Goal: Transaction & Acquisition: Purchase product/service

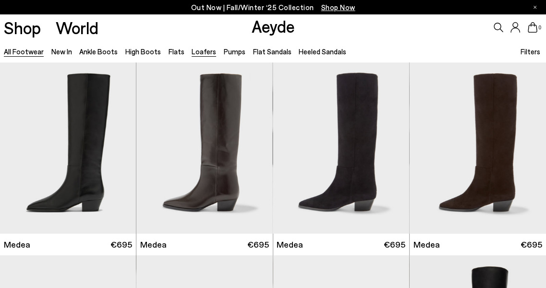
click at [204, 48] on link "Loafers" at bounding box center [204, 51] width 24 height 9
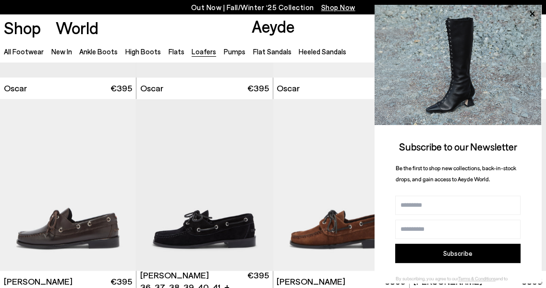
scroll to position [945, 0]
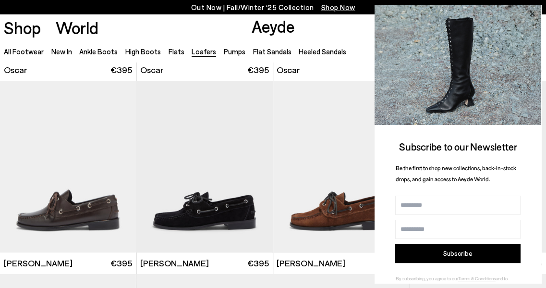
click at [534, 13] on icon at bounding box center [532, 14] width 12 height 12
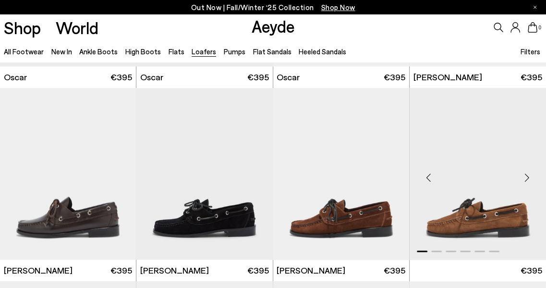
scroll to position [937, 0]
